Goal: Find contact information: Find contact information

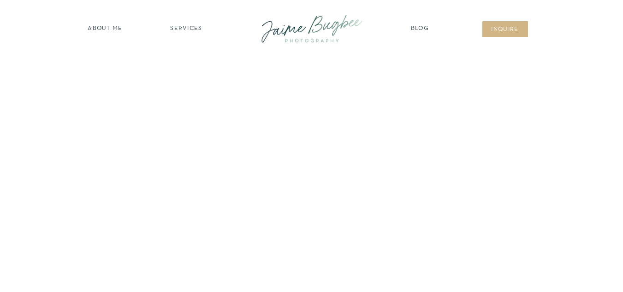
click at [191, 32] on nav "SERVICES" at bounding box center [186, 28] width 52 height 9
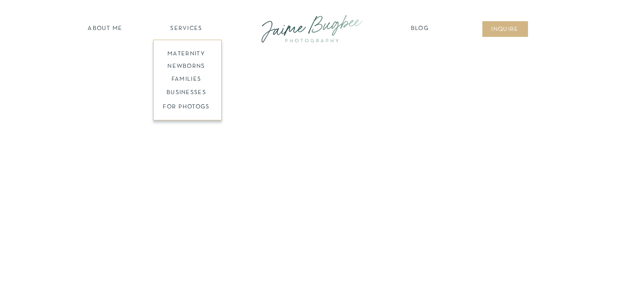
click at [186, 57] on div at bounding box center [187, 80] width 69 height 81
click at [183, 51] on nav "maternity" at bounding box center [186, 53] width 60 height 6
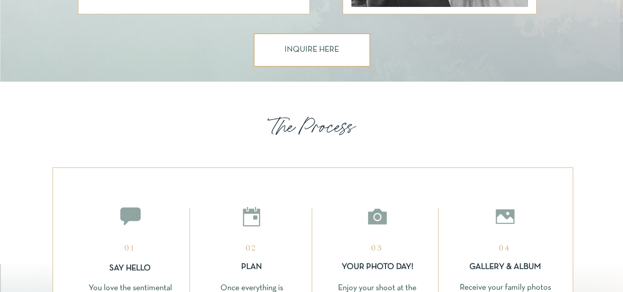
scroll to position [899, 0]
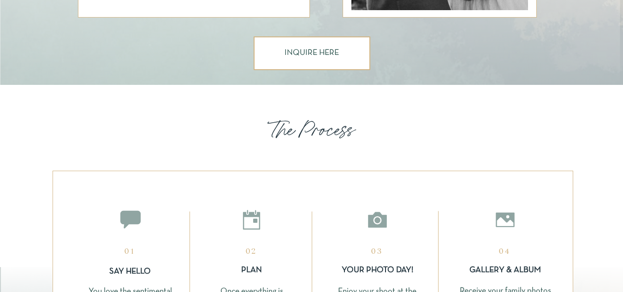
click at [318, 67] on div at bounding box center [311, 53] width 117 height 34
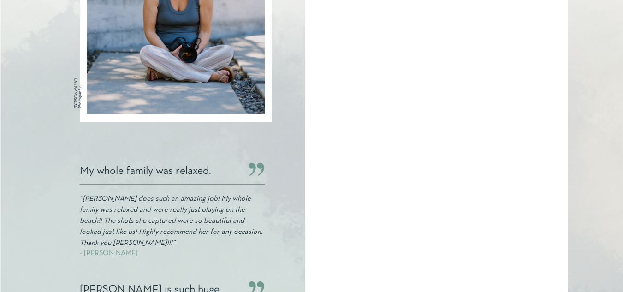
scroll to position [375, 0]
